Goal: Information Seeking & Learning: Learn about a topic

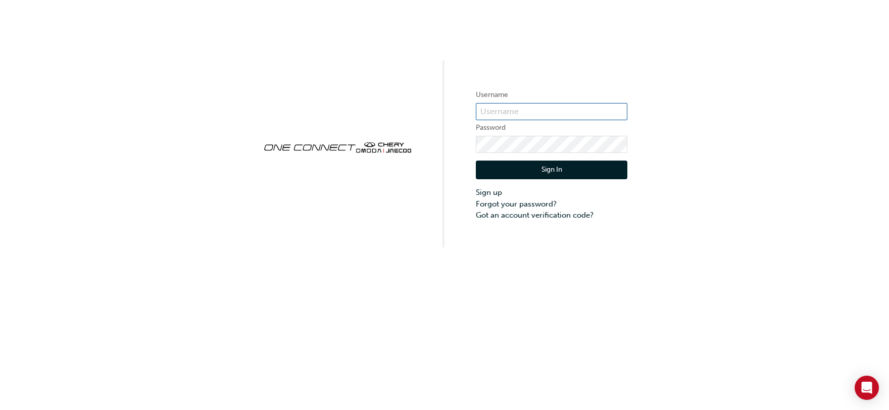
type input "CHAU0217"
click at [540, 177] on button "Sign In" at bounding box center [552, 170] width 152 height 19
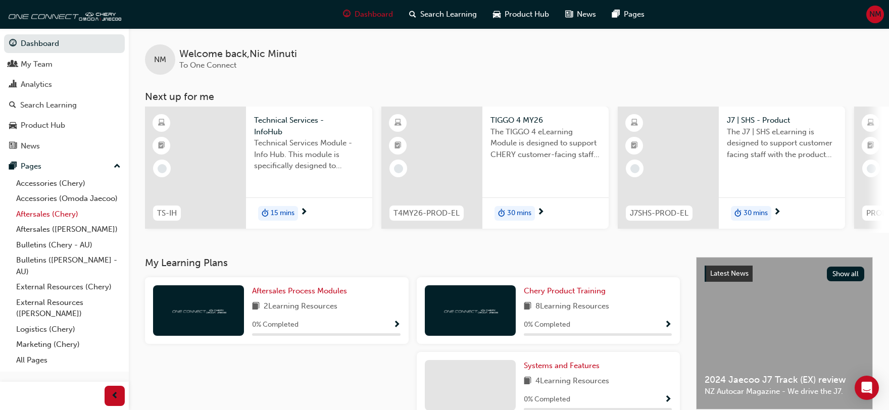
click at [76, 216] on link "Aftersales (Chery)" at bounding box center [68, 215] width 113 height 16
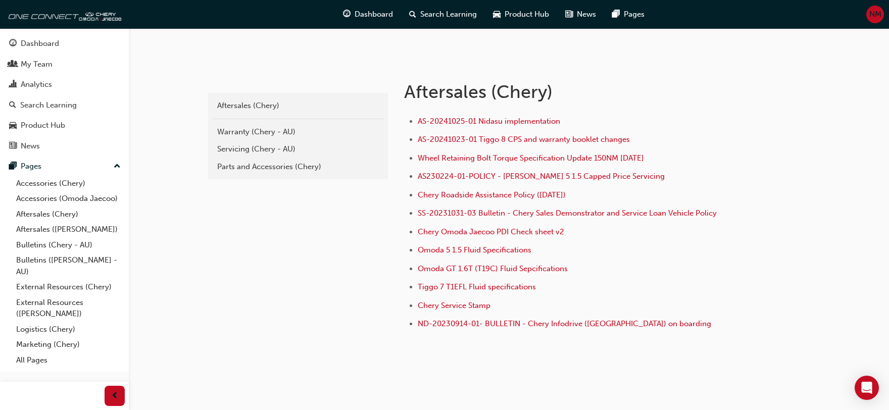
scroll to position [189, 0]
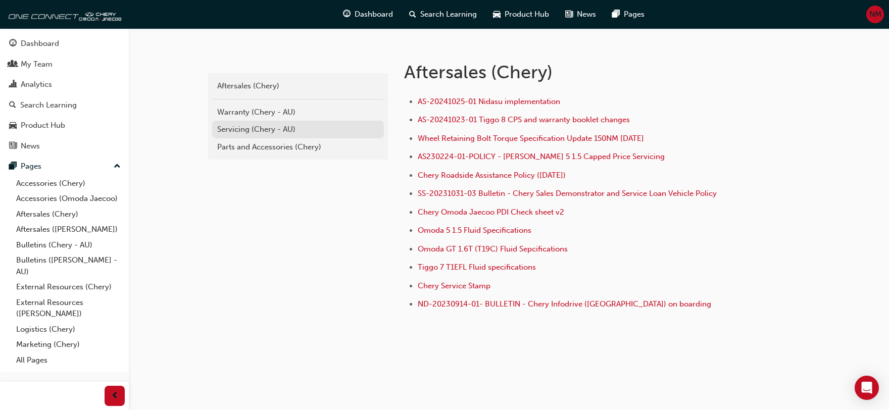
click at [251, 129] on div "Servicing (Chery - AU)" at bounding box center [298, 130] width 162 height 12
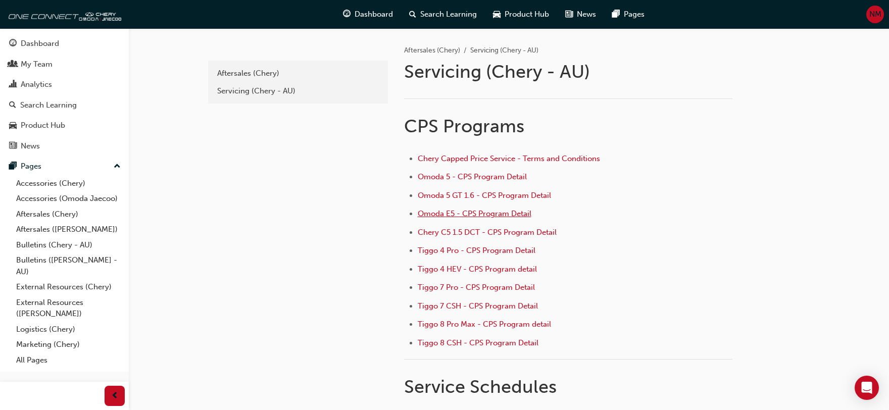
click at [460, 213] on span "Omoda E5 - CPS Program Detail" at bounding box center [475, 213] width 114 height 9
